Goal: Navigation & Orientation: Find specific page/section

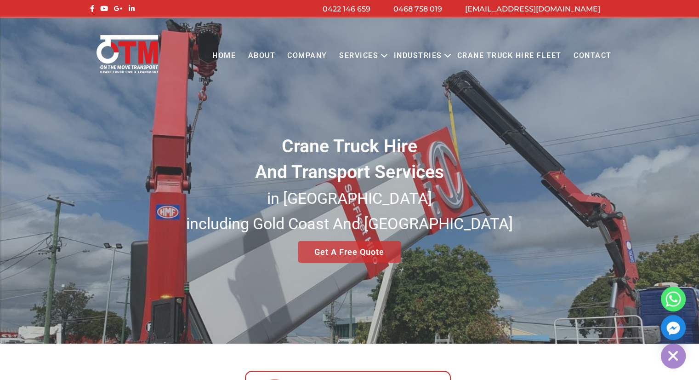
click at [377, 58] on link "Services" at bounding box center [358, 55] width 51 height 25
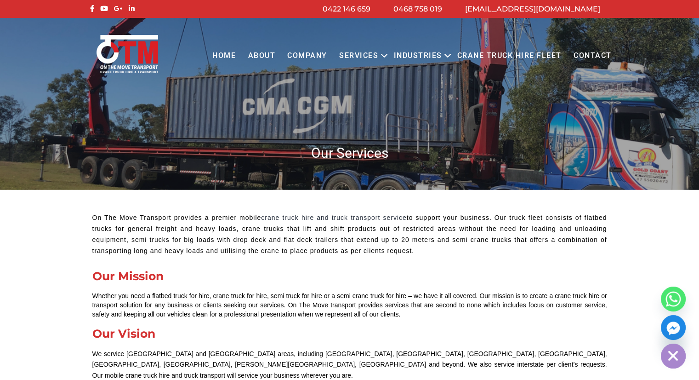
click at [388, 52] on icon "Primary menu" at bounding box center [384, 55] width 11 height 11
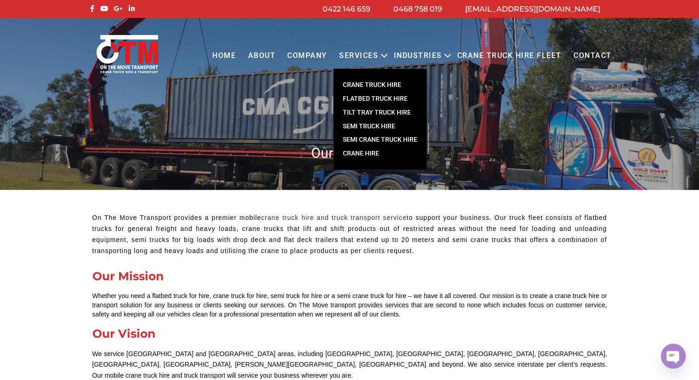
click at [368, 150] on link "Crane Hire" at bounding box center [380, 154] width 93 height 14
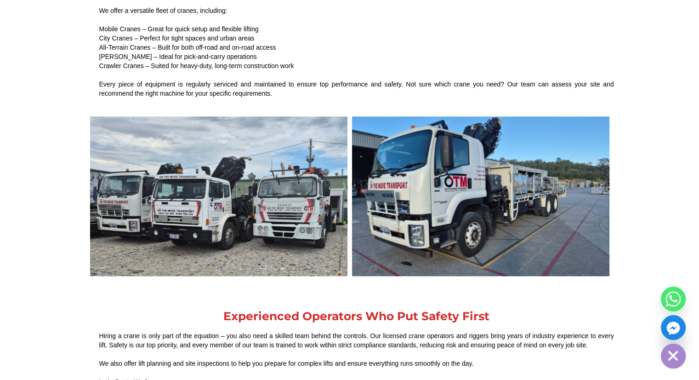
scroll to position [1138, 0]
